Goal: Task Accomplishment & Management: Use online tool/utility

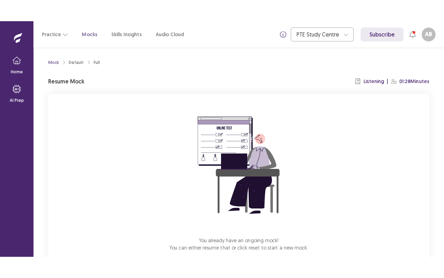
scroll to position [38, 0]
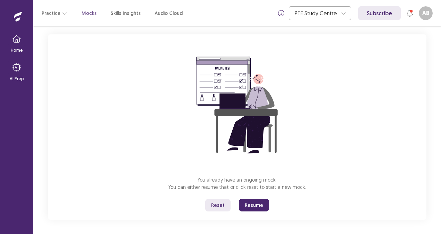
click at [253, 206] on button "Resume" at bounding box center [254, 205] width 30 height 12
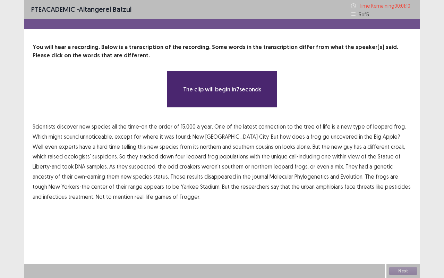
click at [423, 57] on div "PTE academic - Altangerel Batzul Time Remaining 00 : 01 : 10 5 of 5 You will he…" at bounding box center [222, 139] width 444 height 278
click at [0, 218] on div "PTE academic - Altangerel Batzul Time Remaining 00 : 01 : 08 5 of 5 You will he…" at bounding box center [222, 139] width 444 height 278
drag, startPoint x: 0, startPoint y: 218, endPoint x: 46, endPoint y: 132, distance: 97.5
click at [46, 132] on div "PTE academic - Altangerel Batzul Time Remaining 00 : 01 : 07 5 of 5 You will he…" at bounding box center [222, 139] width 444 height 278
drag, startPoint x: 46, startPoint y: 132, endPoint x: 150, endPoint y: 108, distance: 107.2
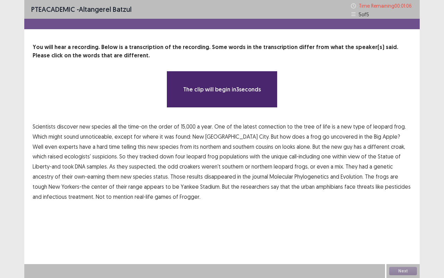
click at [150, 108] on div "You will hear a recording. Below is a transcription of the recording. Some word…" at bounding box center [222, 122] width 396 height 158
drag, startPoint x: 150, startPoint y: 108, endPoint x: 190, endPoint y: 101, distance: 40.4
click at [190, 101] on div "You will hear a recording. Below is a transcription of the recording. Some word…" at bounding box center [222, 122] width 396 height 158
click at [190, 101] on div "The clip will begin in 2 seconds" at bounding box center [222, 89] width 111 height 37
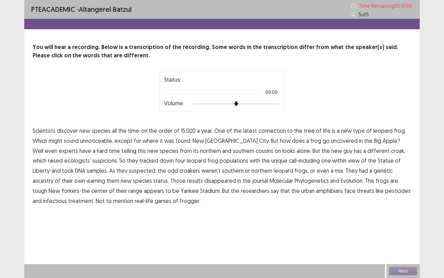
click at [362, 5] on p "Time Remaining 00 : 01 : 03" at bounding box center [386, 5] width 54 height 7
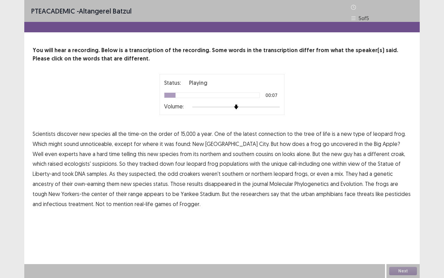
click at [264, 132] on span "connection" at bounding box center [272, 133] width 27 height 8
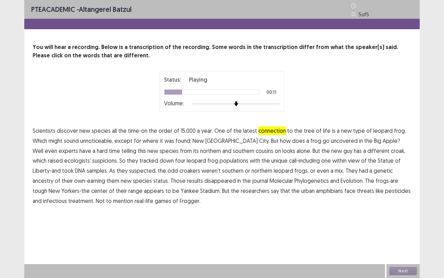
click at [101, 141] on span "unnoticeable," at bounding box center [96, 140] width 33 height 8
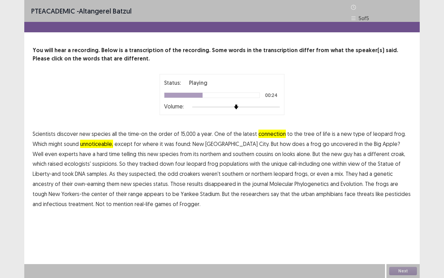
click at [398, 234] on div "Next" at bounding box center [403, 271] width 33 height 14
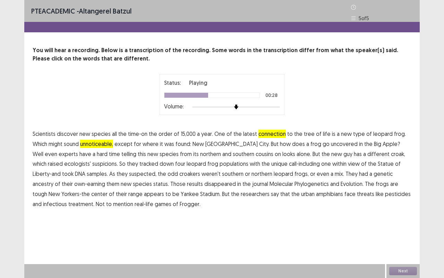
click at [398, 234] on div "Next" at bounding box center [403, 271] width 33 height 14
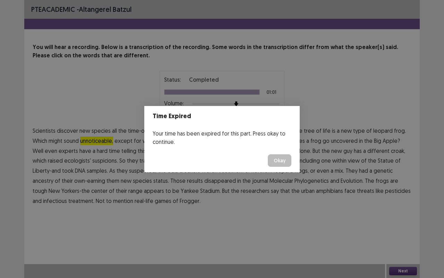
click at [281, 162] on button "Okay" at bounding box center [280, 160] width 24 height 12
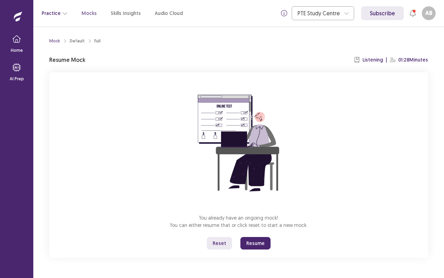
click at [57, 9] on button "Practice" at bounding box center [55, 13] width 26 height 12
